Goal: Find specific page/section: Find specific page/section

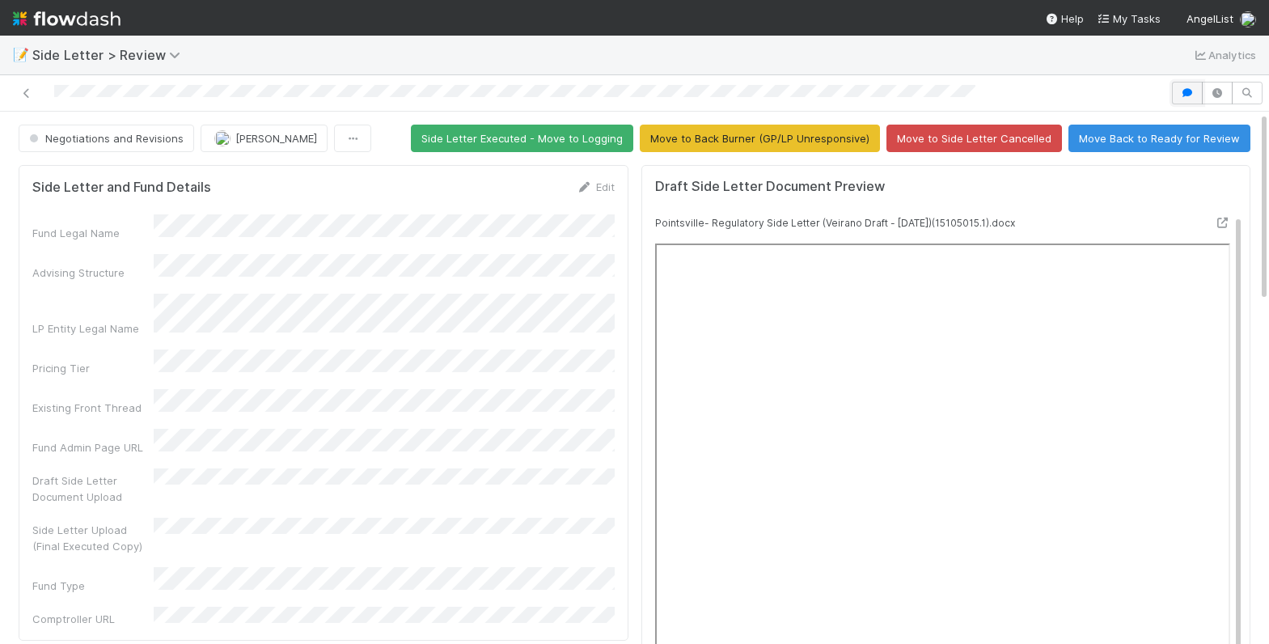
click at [1188, 89] on icon "button" at bounding box center [1187, 93] width 16 height 10
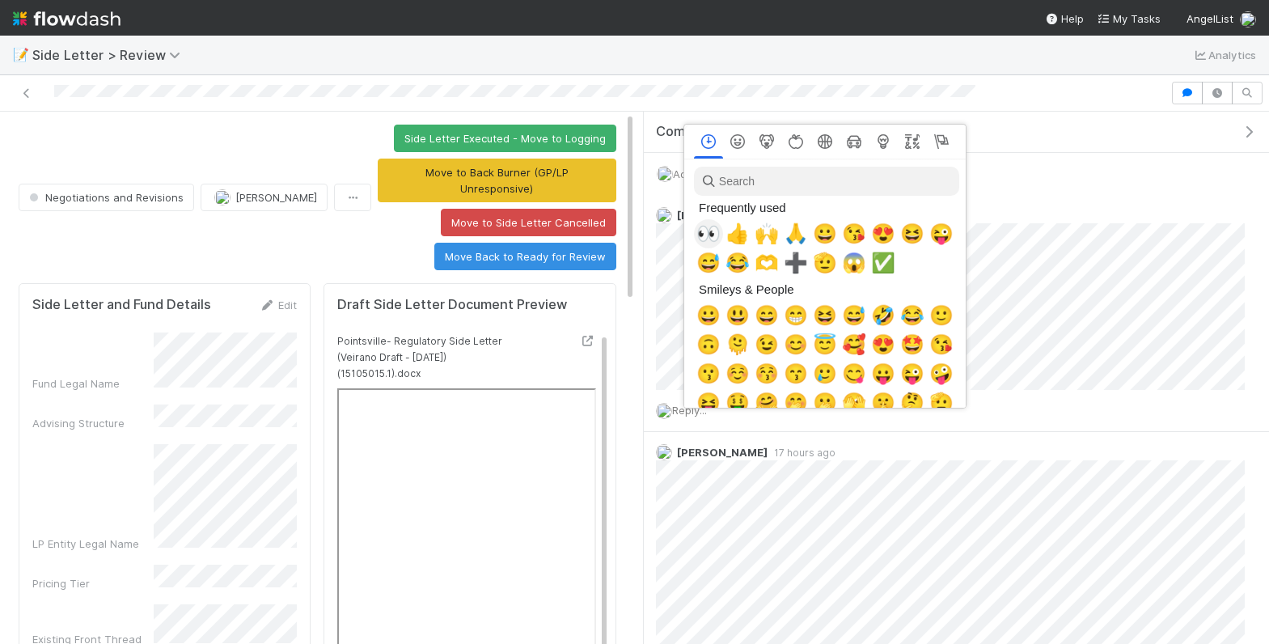
click at [700, 226] on span "👀" at bounding box center [708, 233] width 24 height 23
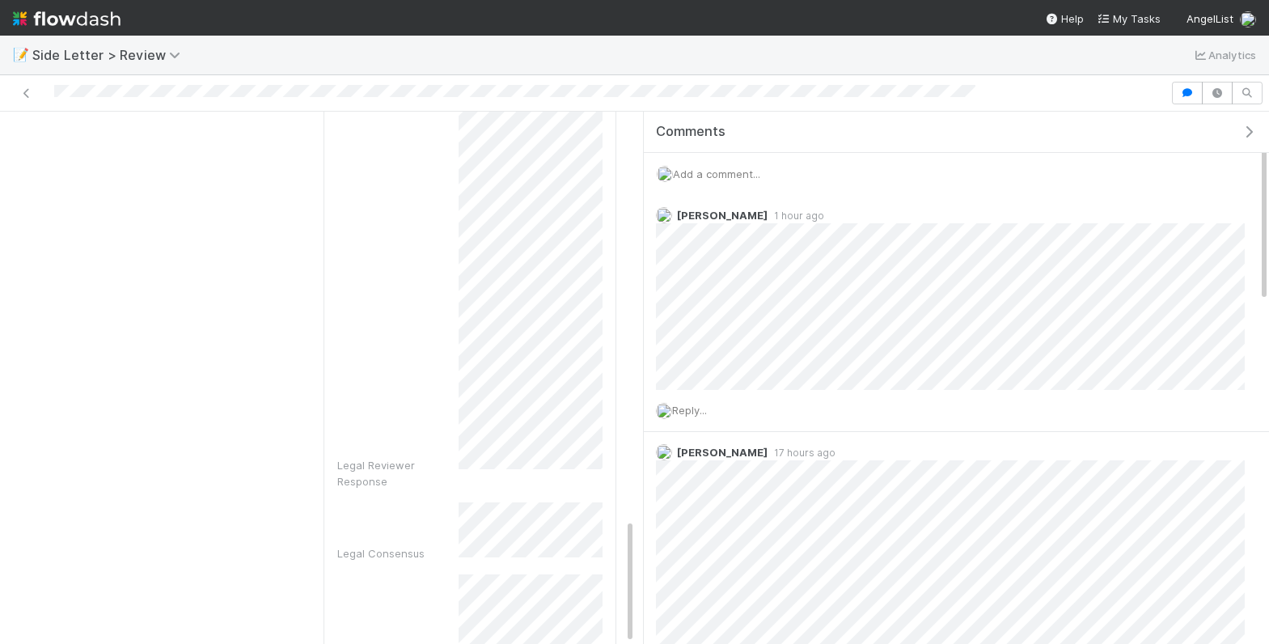
drag, startPoint x: 770, startPoint y: 156, endPoint x: 768, endPoint y: 171, distance: 14.6
click at [770, 156] on div "Add a comment..." at bounding box center [957, 174] width 626 height 42
click at [768, 171] on div "Add a comment..." at bounding box center [957, 174] width 626 height 42
click at [755, 180] on div "Add a comment..." at bounding box center [957, 174] width 626 height 42
click at [730, 175] on span "Add a comment..." at bounding box center [716, 173] width 87 height 13
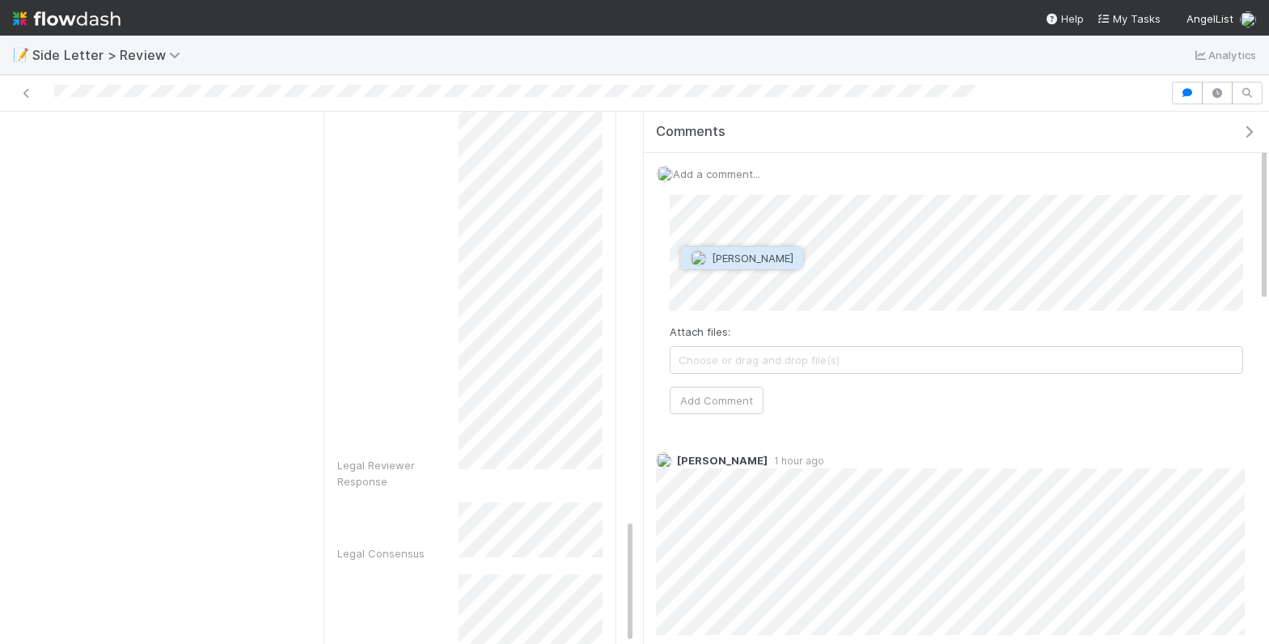
click at [748, 257] on span "Maxim Kalinkin" at bounding box center [753, 258] width 82 height 13
click at [740, 396] on button "Add Comment" at bounding box center [717, 399] width 94 height 27
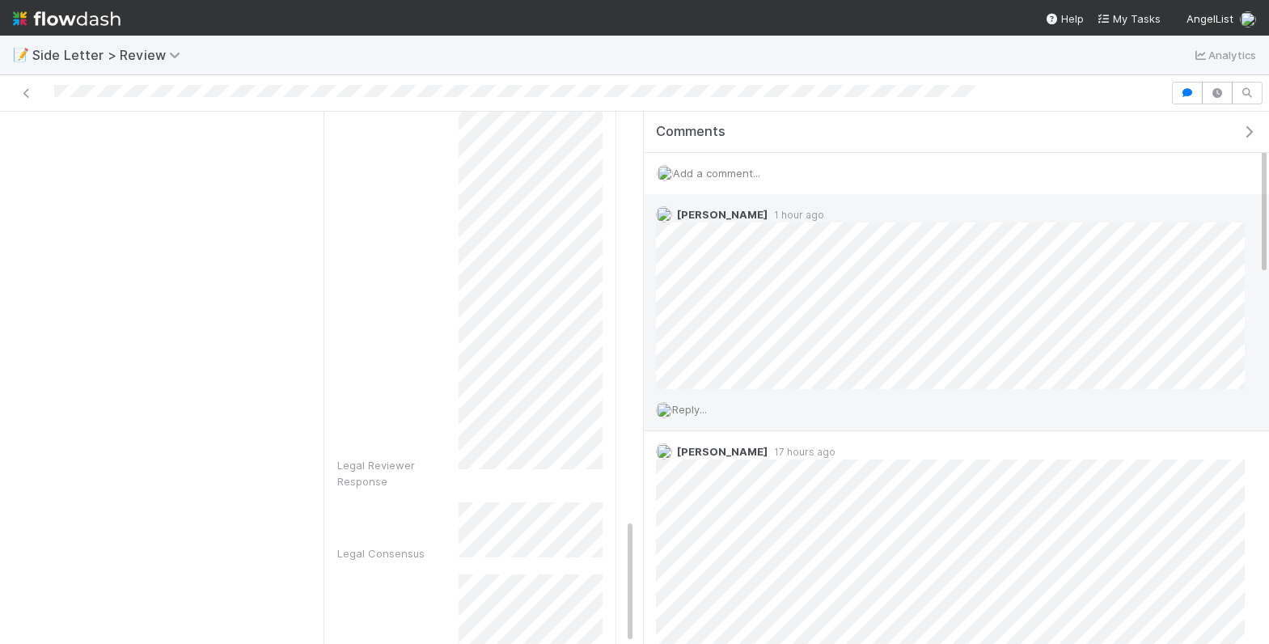
scroll to position [0, 0]
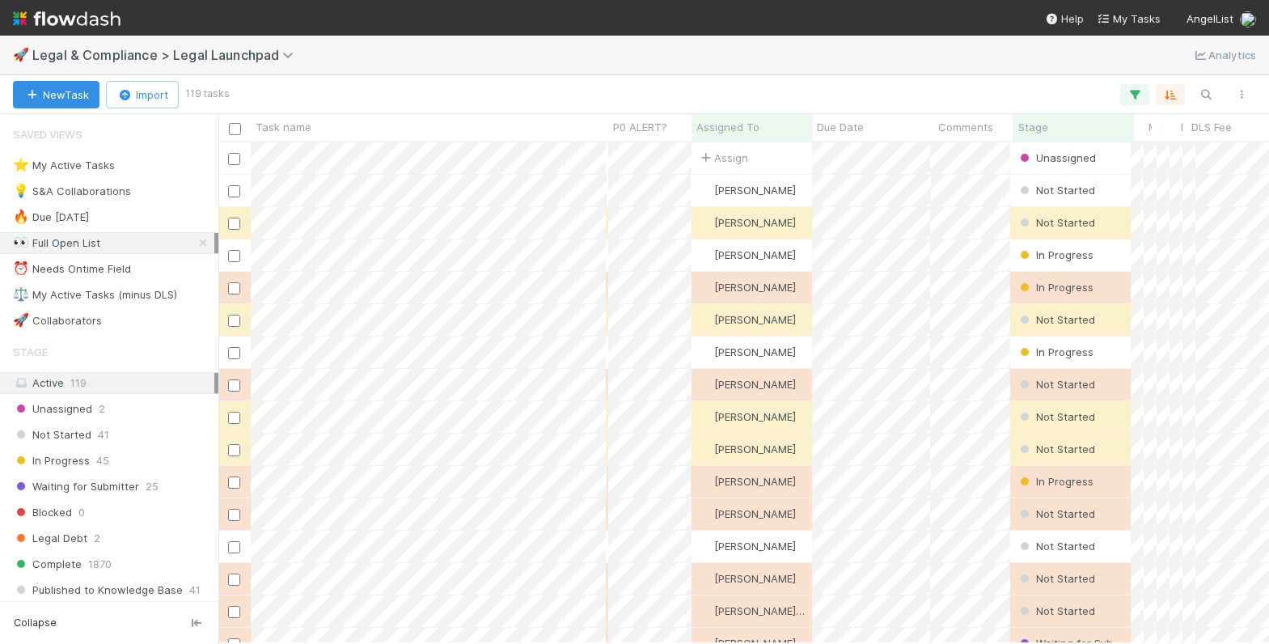
scroll to position [501, 1050]
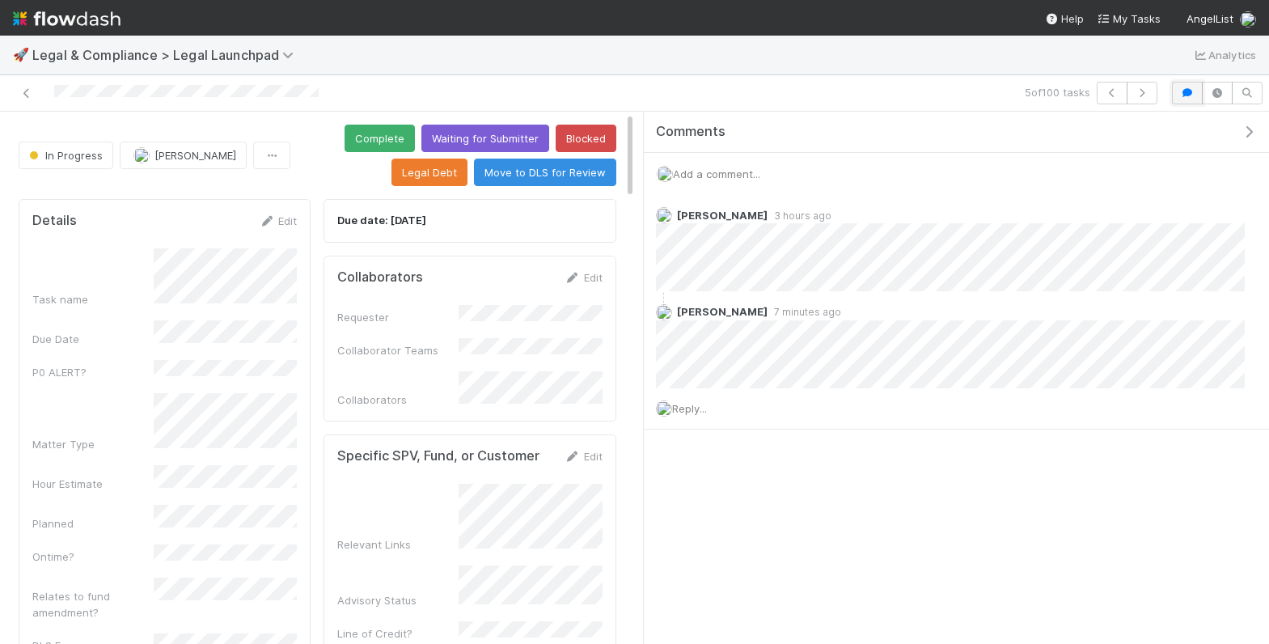
click at [1181, 95] on icon "button" at bounding box center [1187, 93] width 16 height 10
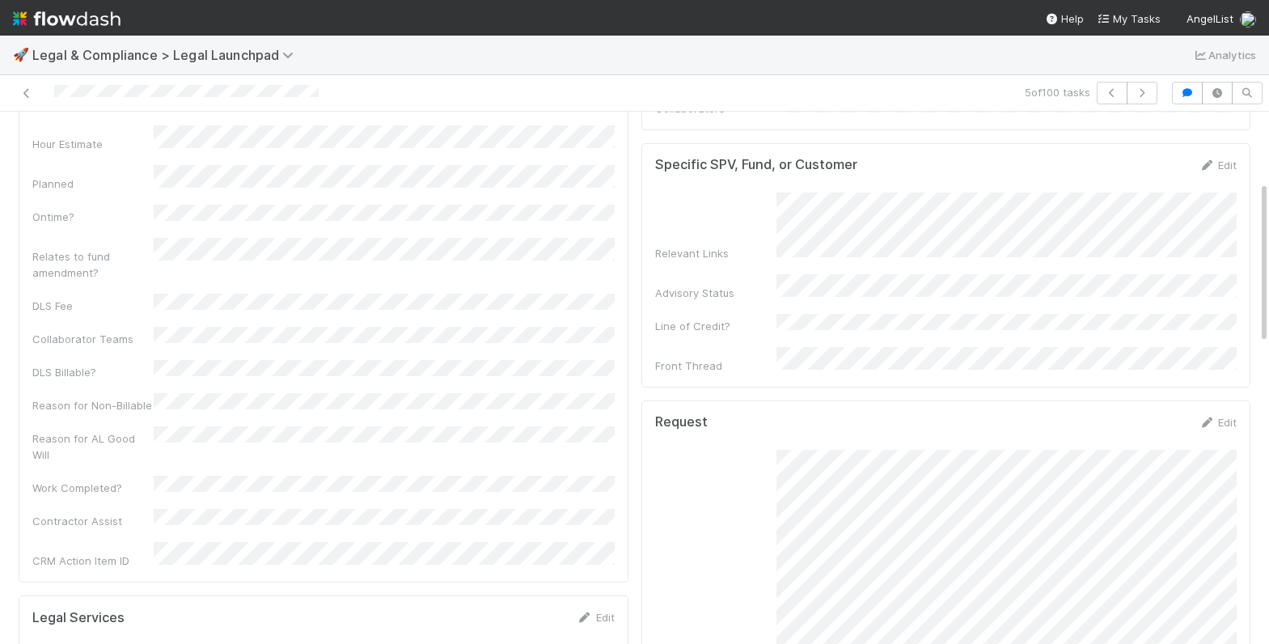
scroll to position [259, 0]
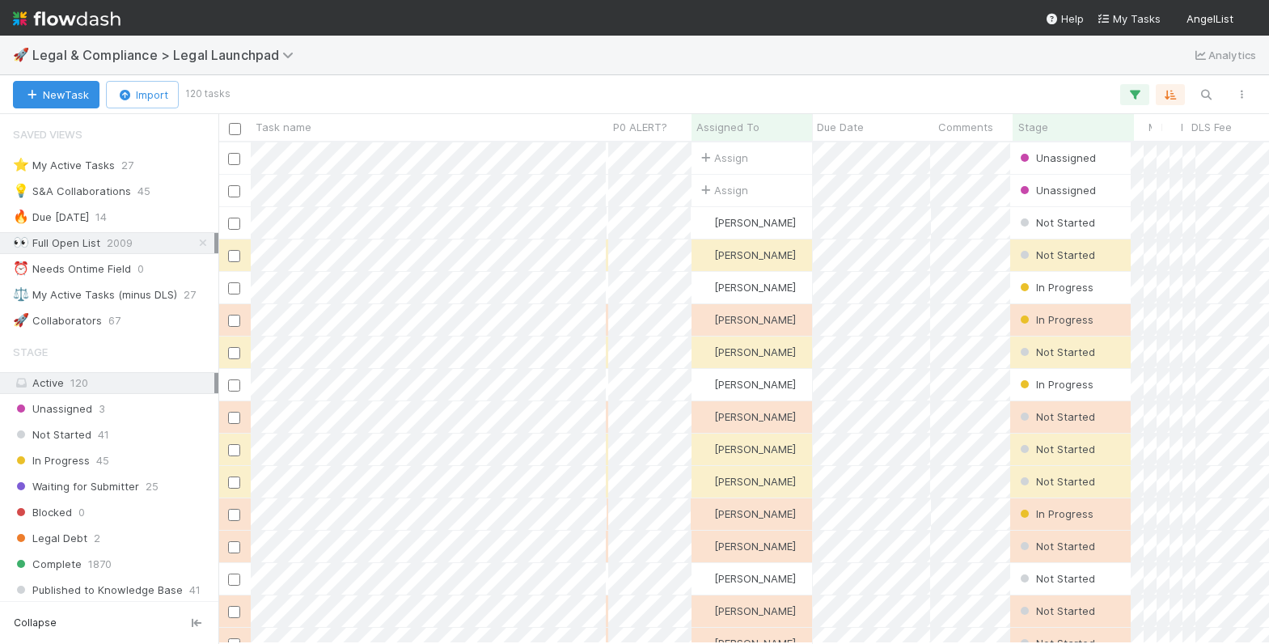
scroll to position [0, 1]
click at [201, 239] on icon at bounding box center [203, 243] width 16 height 11
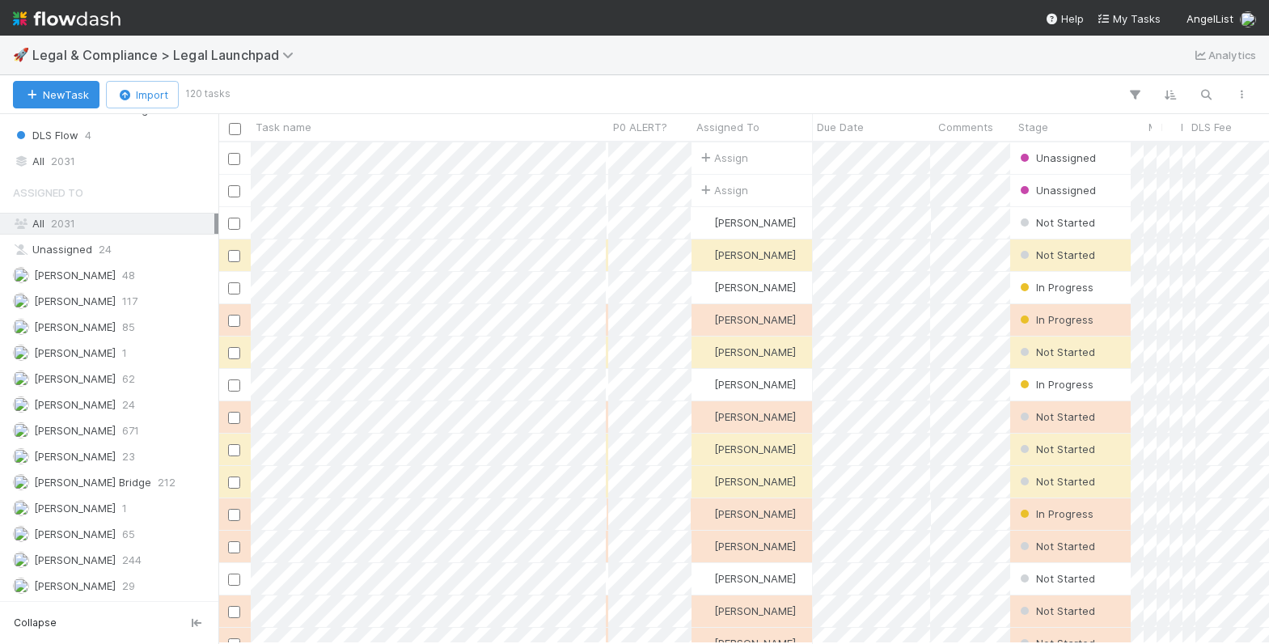
scroll to position [501, 1050]
click at [51, 159] on span "2031" at bounding box center [63, 161] width 24 height 20
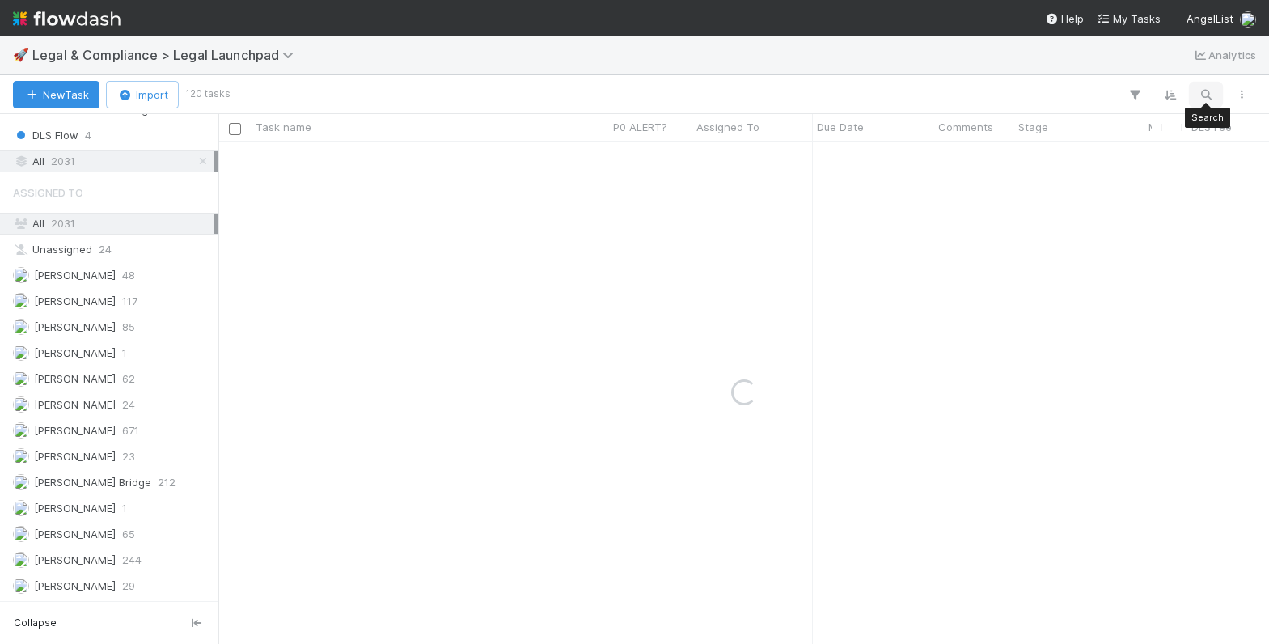
click at [1196, 89] on button "button" at bounding box center [1205, 94] width 29 height 21
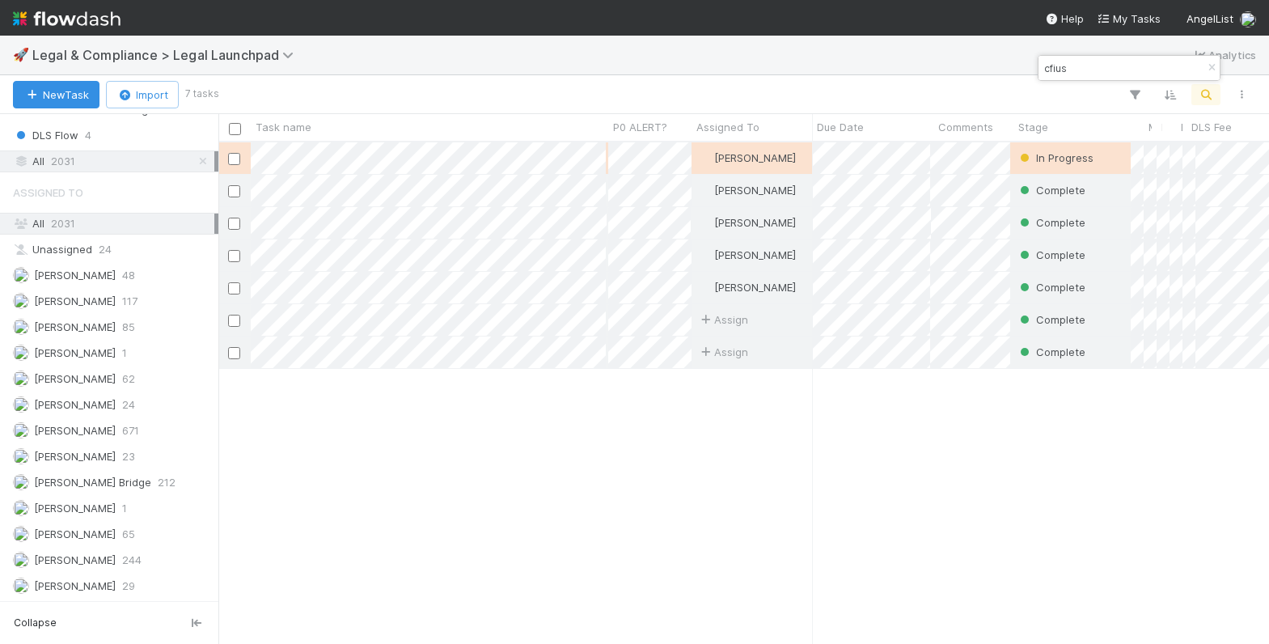
scroll to position [501, 1050]
type input "cfius"
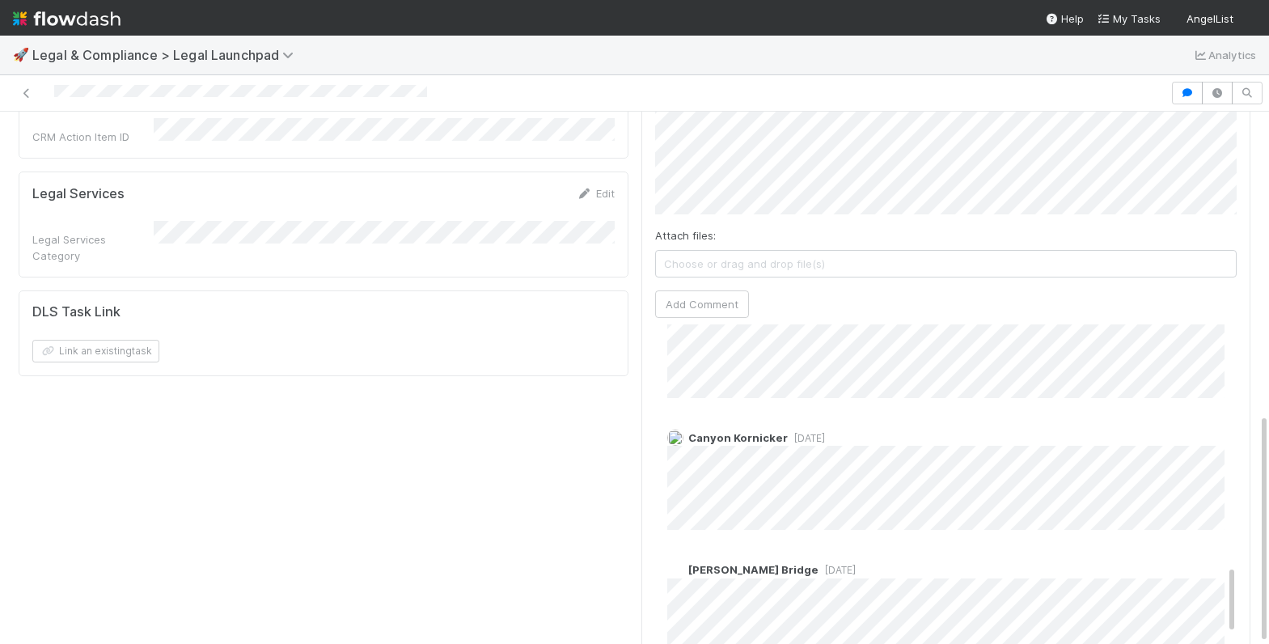
scroll to position [1170, 0]
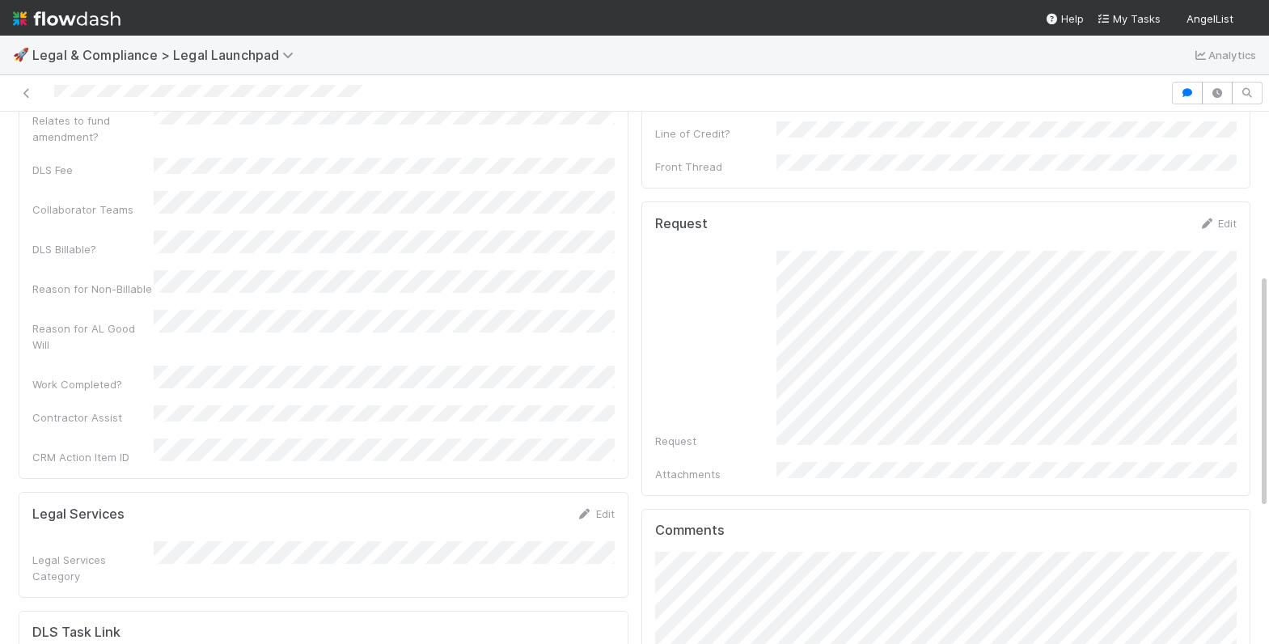
scroll to position [365, 0]
